Goal: Task Accomplishment & Management: Manage account settings

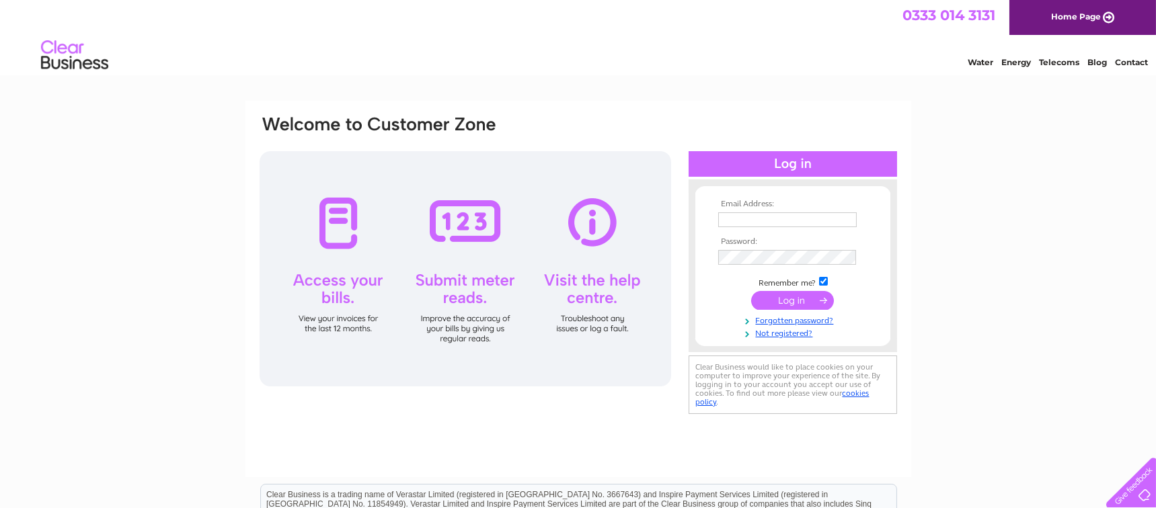
type input "[EMAIL_ADDRESS][DOMAIN_NAME]"
click at [794, 298] on input "submit" at bounding box center [792, 300] width 83 height 19
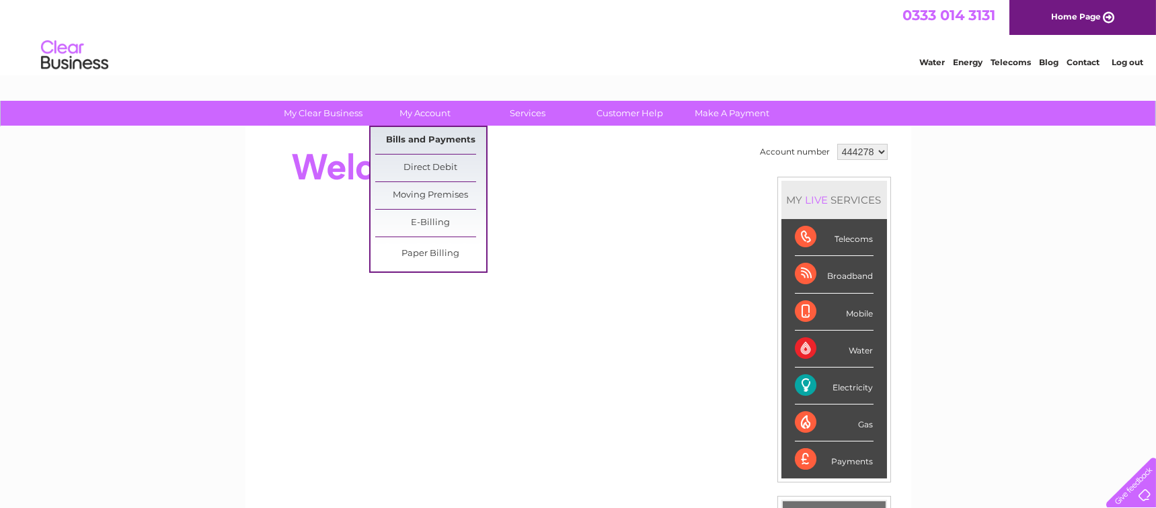
click at [418, 136] on link "Bills and Payments" at bounding box center [430, 140] width 111 height 27
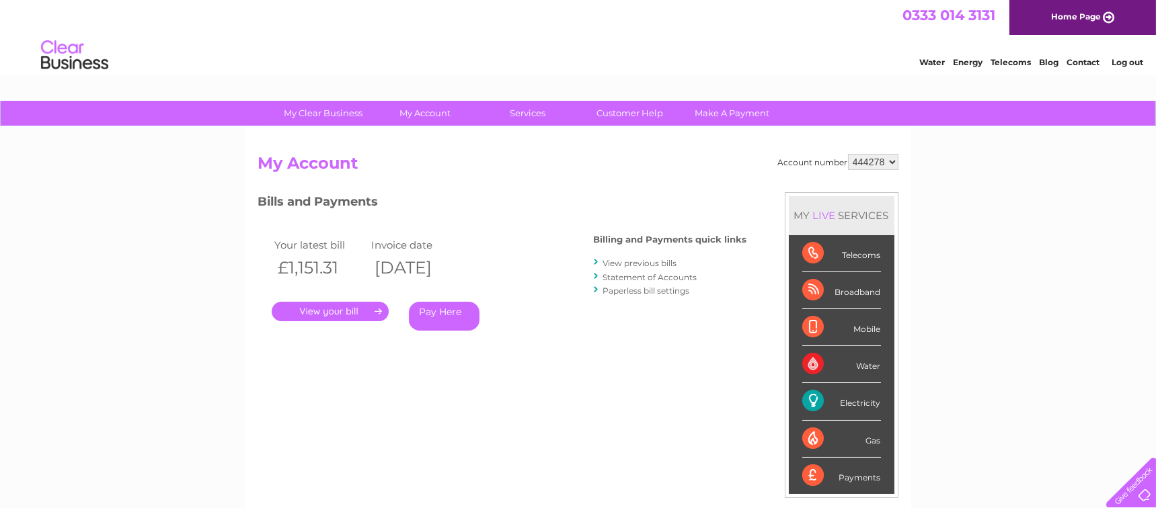
click at [340, 311] on link "." at bounding box center [330, 311] width 117 height 19
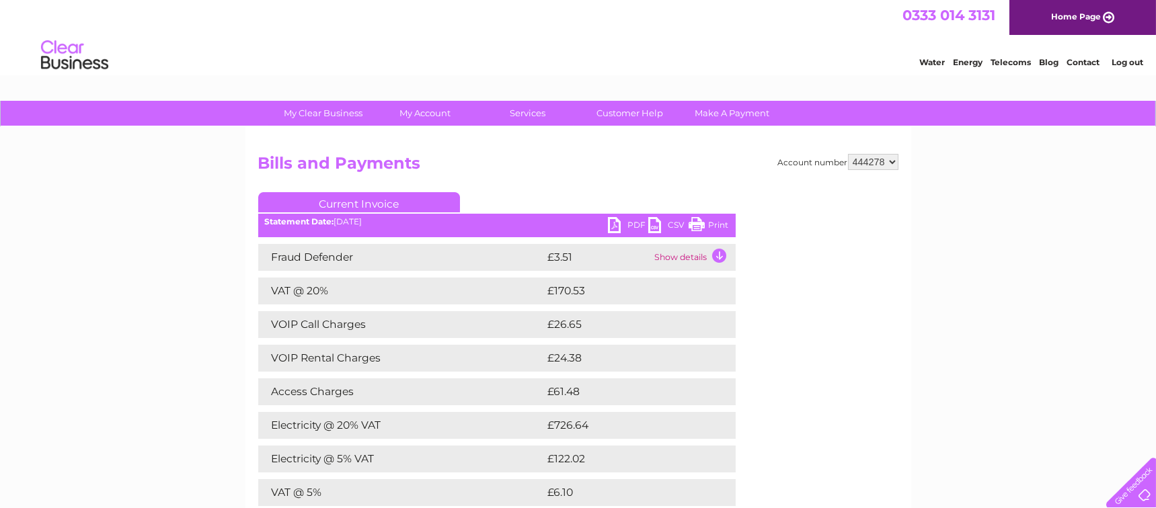
click at [615, 223] on link "PDF" at bounding box center [628, 226] width 40 height 19
click at [608, 225] on link "PDF" at bounding box center [628, 226] width 40 height 19
